Goal: Task Accomplishment & Management: Use online tool/utility

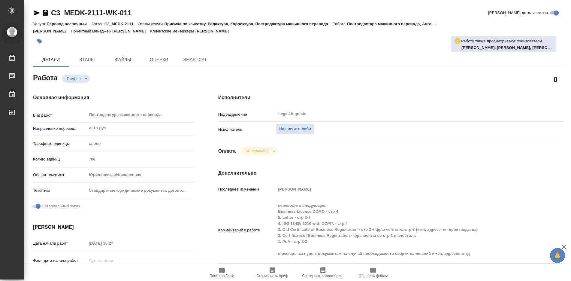
type textarea "x"
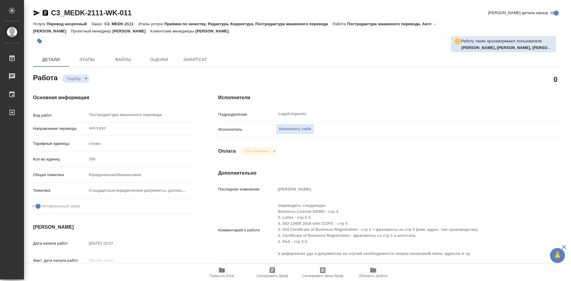
type textarea "x"
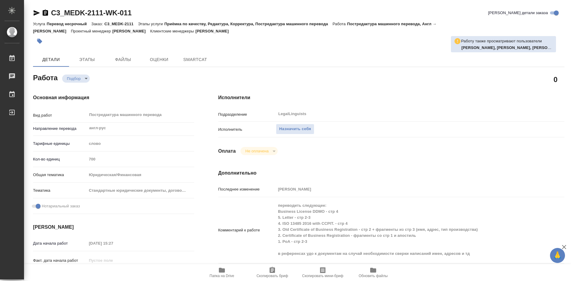
type textarea "x"
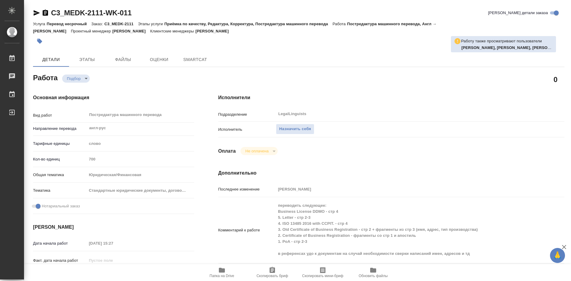
type textarea "x"
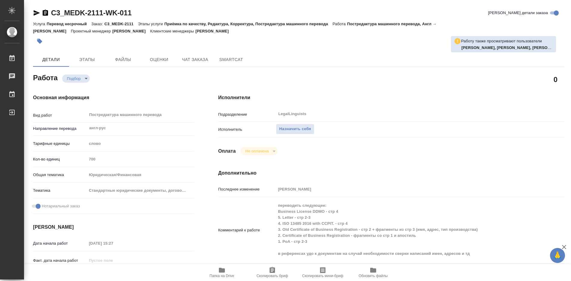
type textarea "x"
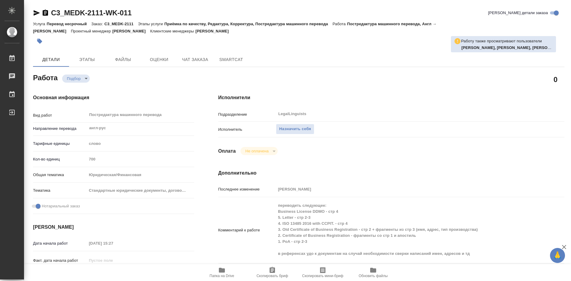
scroll to position [30, 0]
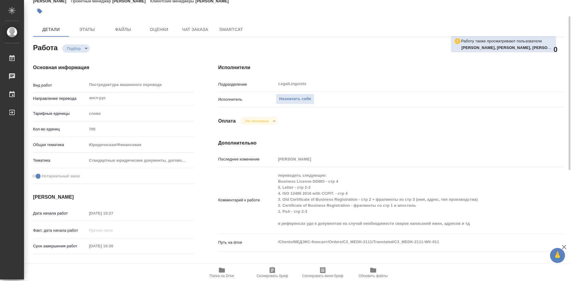
type textarea "x"
